Goal: Task Accomplishment & Management: Complete application form

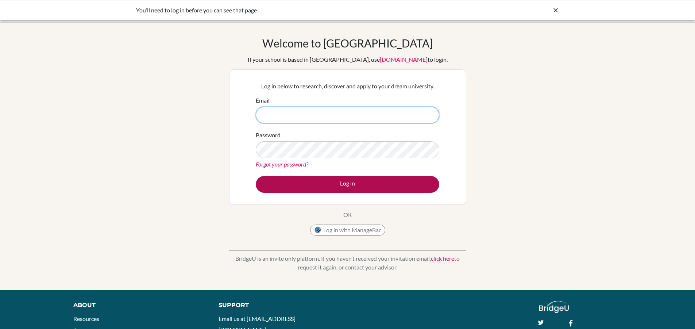
type input "[PERSON_NAME][EMAIL_ADDRESS][PERSON_NAME][DOMAIN_NAME]"
click at [311, 185] on button "Log in" at bounding box center [348, 184] width 184 height 17
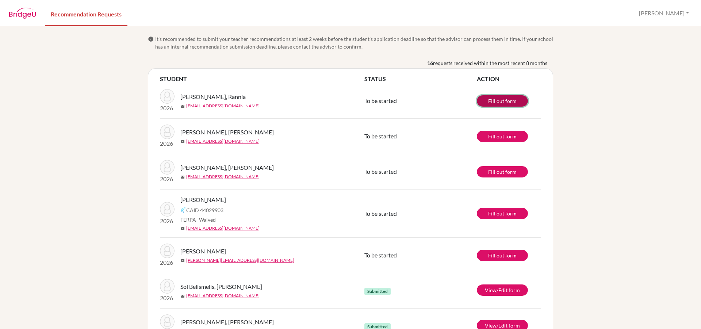
click at [505, 99] on link "Fill out form" at bounding box center [502, 100] width 51 height 11
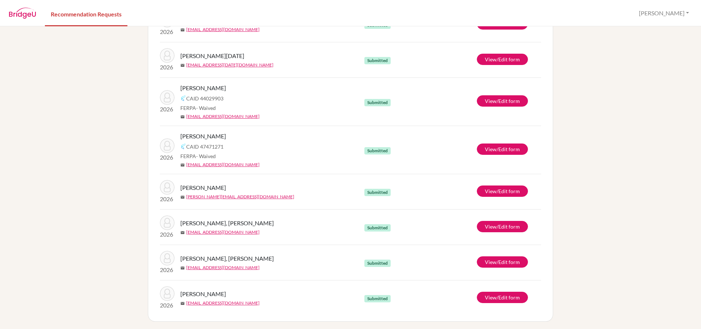
scroll to position [374, 0]
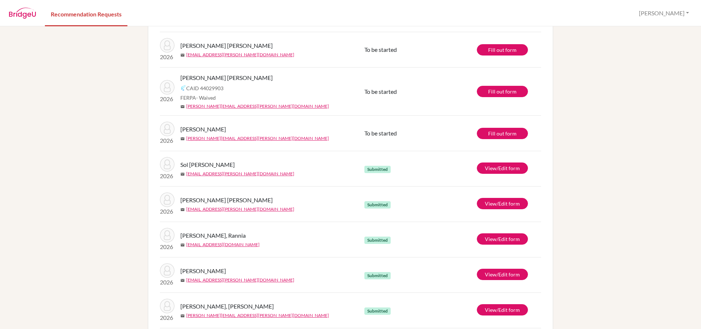
scroll to position [109, 0]
